Goal: Book appointment/travel/reservation

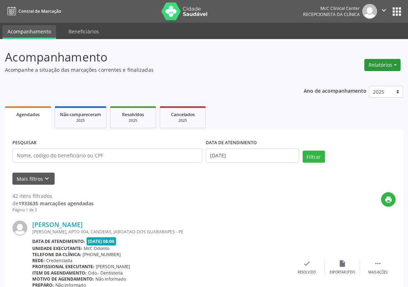
click at [389, 61] on button "Relatórios" at bounding box center [382, 65] width 36 height 12
click at [354, 81] on link "Agendamentos" at bounding box center [362, 80] width 76 height 10
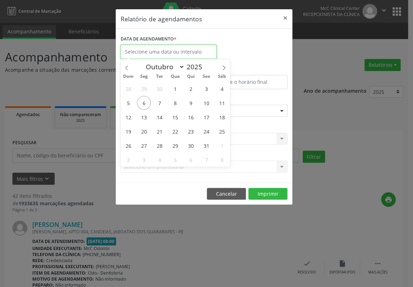
click at [184, 51] on input "text" at bounding box center [169, 52] width 96 height 14
click at [141, 100] on span "6" at bounding box center [144, 103] width 14 height 14
type input "[DATE]"
click at [145, 102] on span "6" at bounding box center [144, 103] width 14 height 14
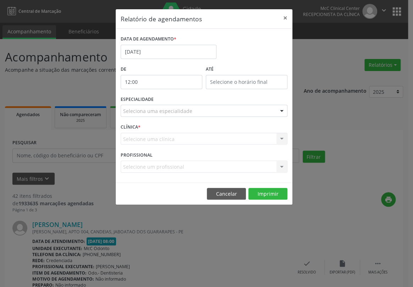
click at [178, 86] on input "12:00" at bounding box center [162, 82] width 82 height 14
click at [174, 100] on span ":" at bounding box center [175, 97] width 2 height 14
click at [172, 100] on span at bounding box center [171, 100] width 5 height 7
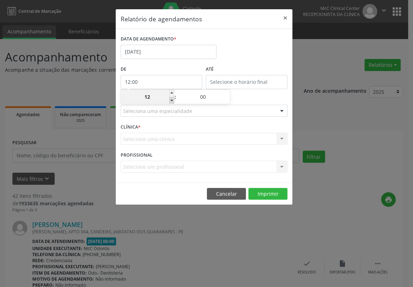
type input "11:00"
type input "11"
click at [172, 100] on span at bounding box center [171, 100] width 5 height 7
type input "10:00"
type input "10"
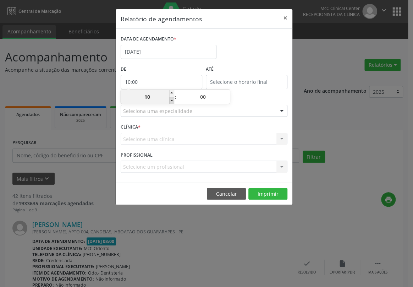
click at [172, 100] on span at bounding box center [171, 100] width 5 height 7
type input "09:00"
type input "09"
click at [172, 100] on span at bounding box center [171, 100] width 5 height 7
type input "08:00"
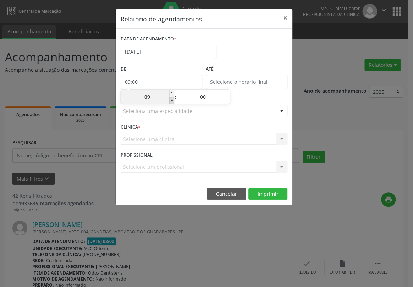
type input "08"
click at [226, 82] on input "12:00" at bounding box center [247, 82] width 82 height 14
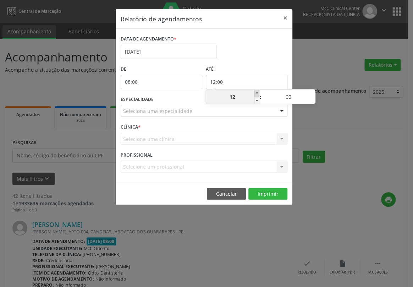
click at [255, 93] on span at bounding box center [256, 93] width 5 height 7
type input "13:00"
type input "13"
click at [255, 93] on span at bounding box center [256, 93] width 5 height 7
type input "14:00"
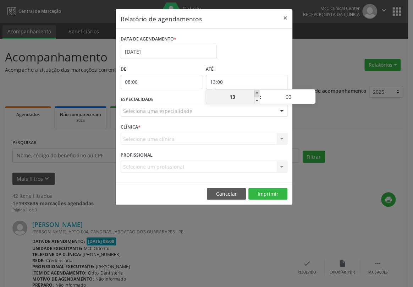
type input "14"
click at [255, 93] on span at bounding box center [256, 93] width 5 height 7
type input "15:00"
type input "15"
click at [255, 93] on span at bounding box center [256, 93] width 5 height 7
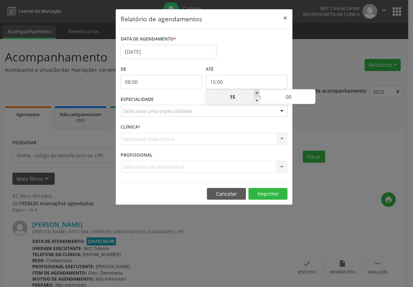
type input "16:00"
type input "16"
click at [255, 93] on span at bounding box center [256, 93] width 5 height 7
type input "17:00"
type input "17"
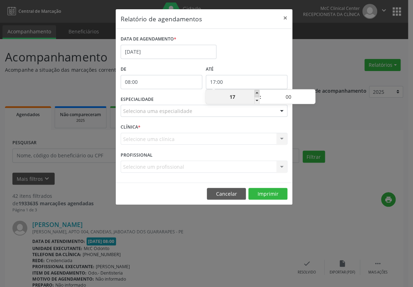
click at [255, 93] on span at bounding box center [256, 93] width 5 height 7
type input "18:00"
type input "18"
click at [256, 100] on span at bounding box center [256, 100] width 5 height 7
type input "17:00"
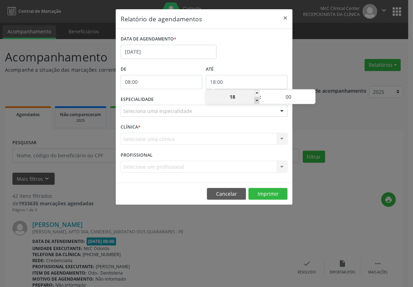
type input "17"
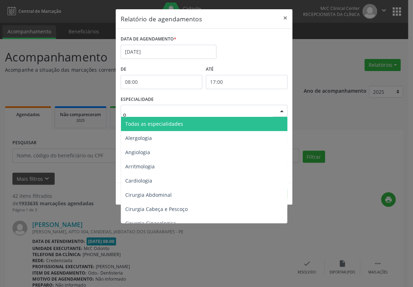
type input "od"
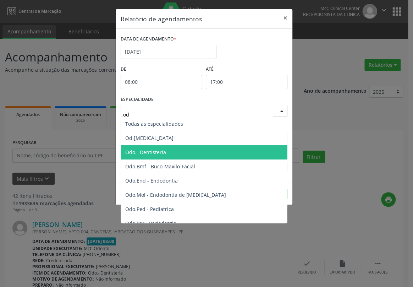
click at [150, 148] on span "Odo.- Dentisteria" at bounding box center [204, 152] width 167 height 14
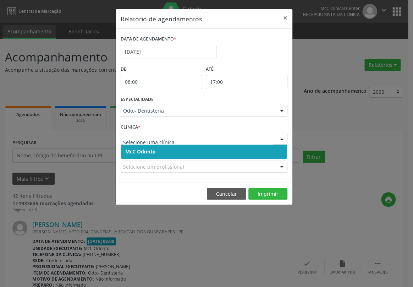
click at [138, 152] on span "McC Odonto" at bounding box center [140, 151] width 30 height 7
click at [139, 152] on form "DATA DE AGENDAMENTO * [DATE] De 08:00 ATÉ 17:00 ESPECIALIDADE Odo.- Dentisteria…" at bounding box center [204, 106] width 167 height 144
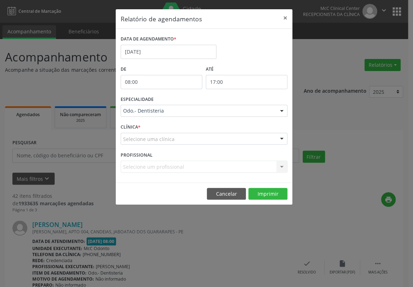
click at [142, 143] on div "Selecione uma clínica" at bounding box center [204, 139] width 167 height 12
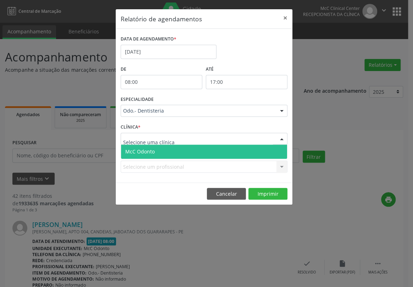
click at [142, 154] on span "McC Odonto" at bounding box center [204, 151] width 166 height 14
click at [142, 153] on form "DATA DE AGENDAMENTO * [DATE] De 08:00 ATÉ 17:00 ESPECIALIDADE Odo.- Dentisteria…" at bounding box center [204, 106] width 167 height 144
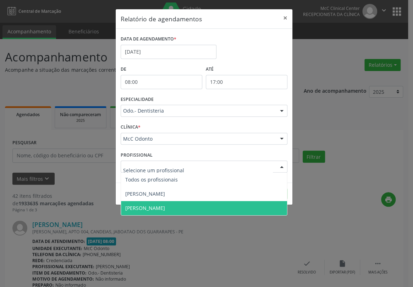
click at [150, 209] on span "[PERSON_NAME]" at bounding box center [145, 207] width 40 height 7
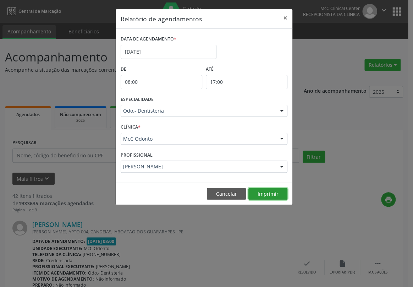
click at [270, 191] on button "Imprimir" at bounding box center [267, 194] width 39 height 12
click at [285, 18] on button "×" at bounding box center [285, 17] width 14 height 17
